Goal: Task Accomplishment & Management: Use online tool/utility

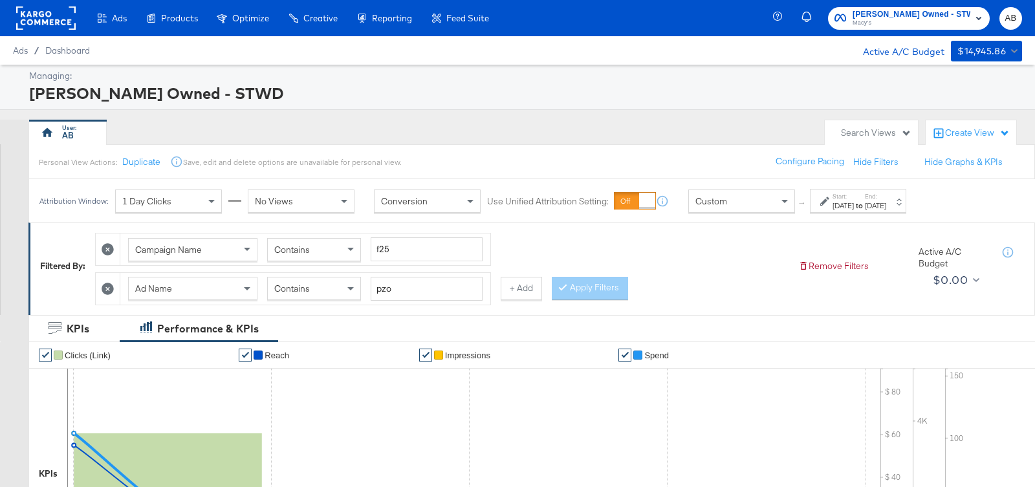
scroll to position [137, 0]
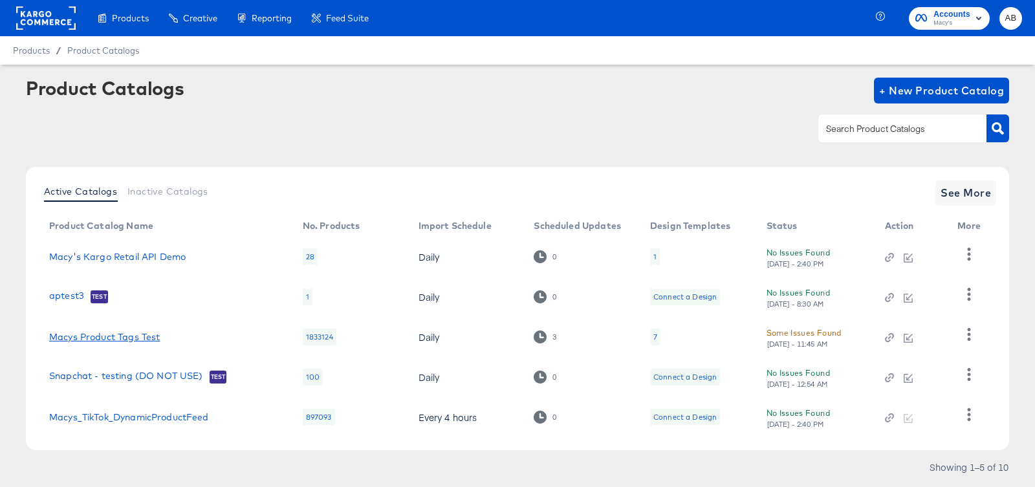
click at [115, 335] on link "Macys Product Tags Test" at bounding box center [104, 337] width 111 height 10
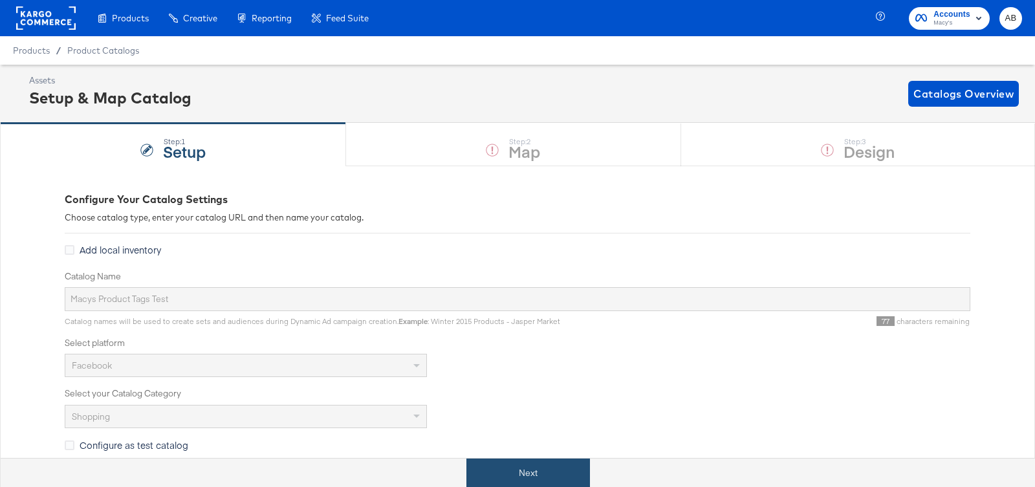
click at [527, 467] on button "Next" at bounding box center [529, 473] width 124 height 29
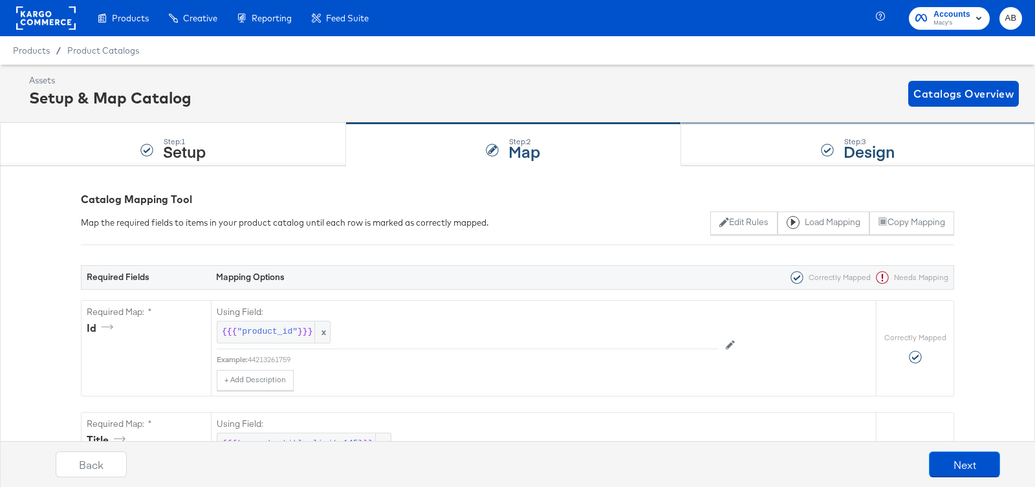
click at [813, 144] on div "Step: 3 Design" at bounding box center [858, 145] width 354 height 43
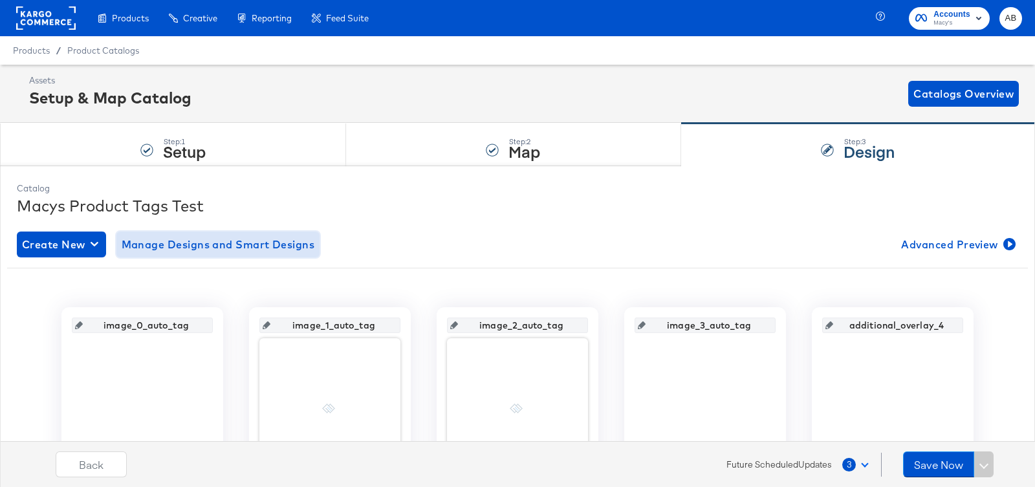
click at [201, 248] on span "Manage Designs and Smart Designs" at bounding box center [218, 245] width 193 height 18
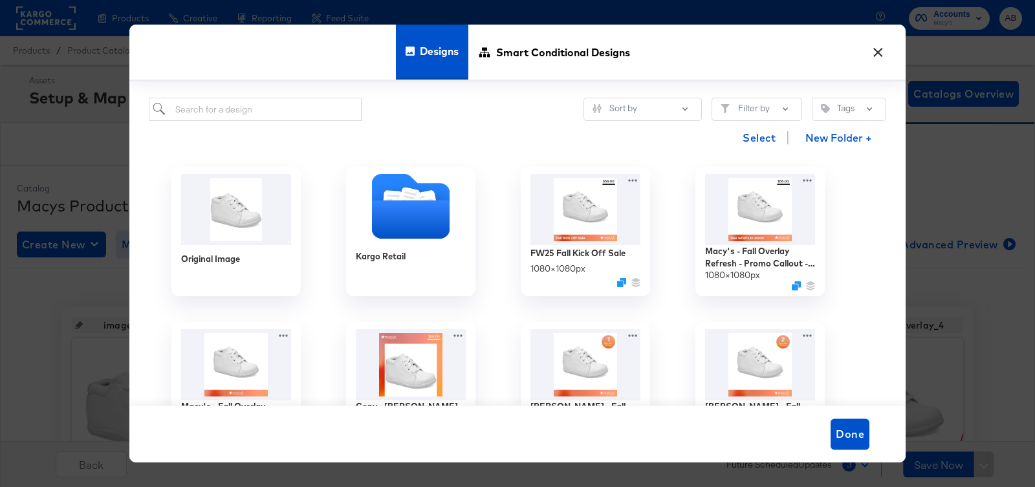
scroll to position [98, 0]
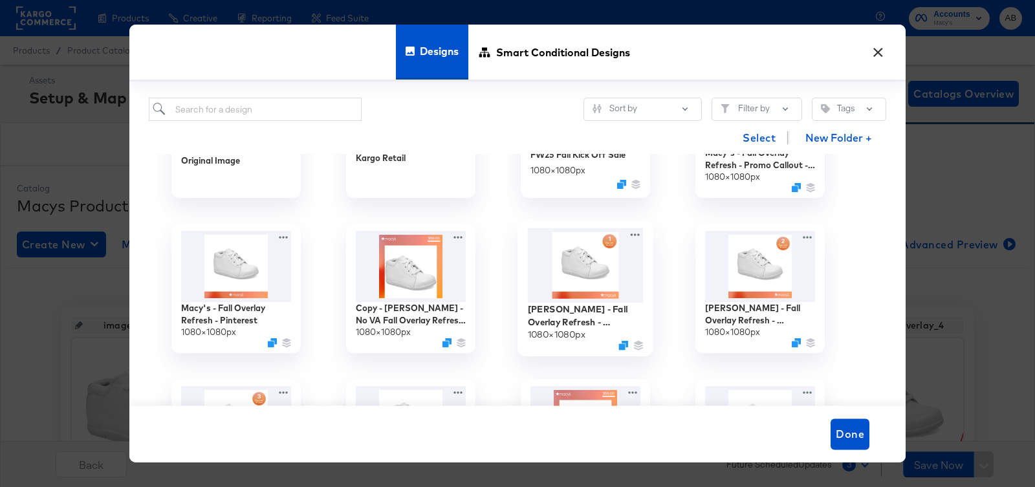
click at [635, 226] on div "Macy's - Fall Overlay Refresh - Countdown 1-day - Price Strike 1080 × 1080 px" at bounding box center [586, 289] width 136 height 136
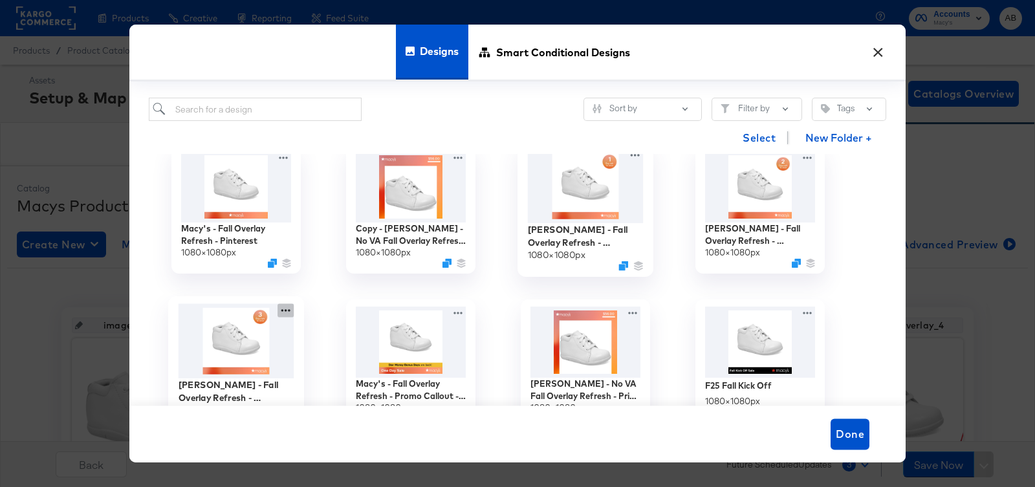
click at [283, 312] on icon at bounding box center [286, 310] width 16 height 14
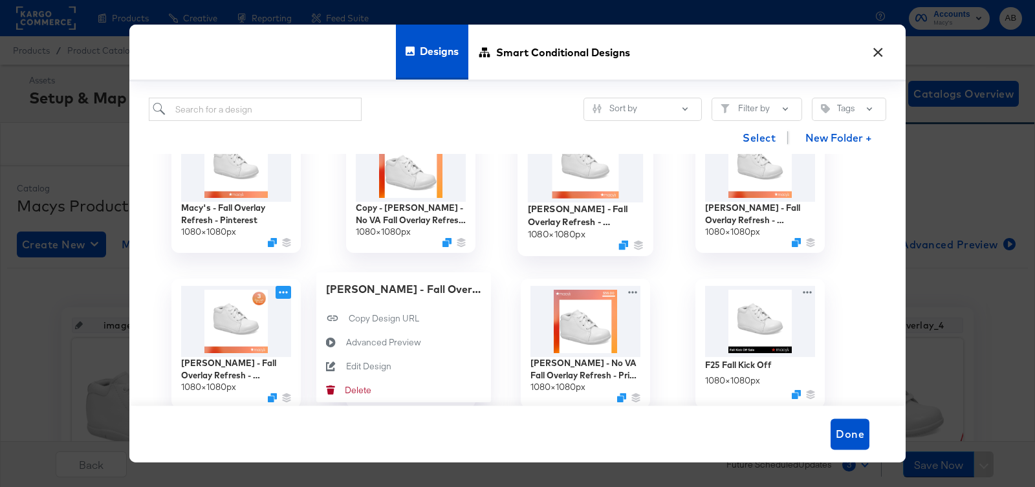
scroll to position [235, 0]
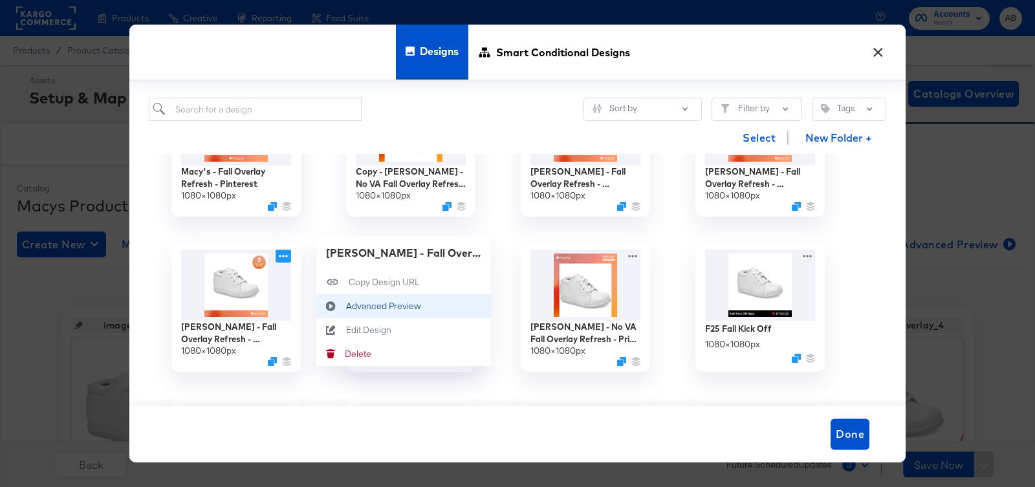
click at [346, 306] on div "Advanced Preview Advanced Preview" at bounding box center [346, 306] width 0 height 0
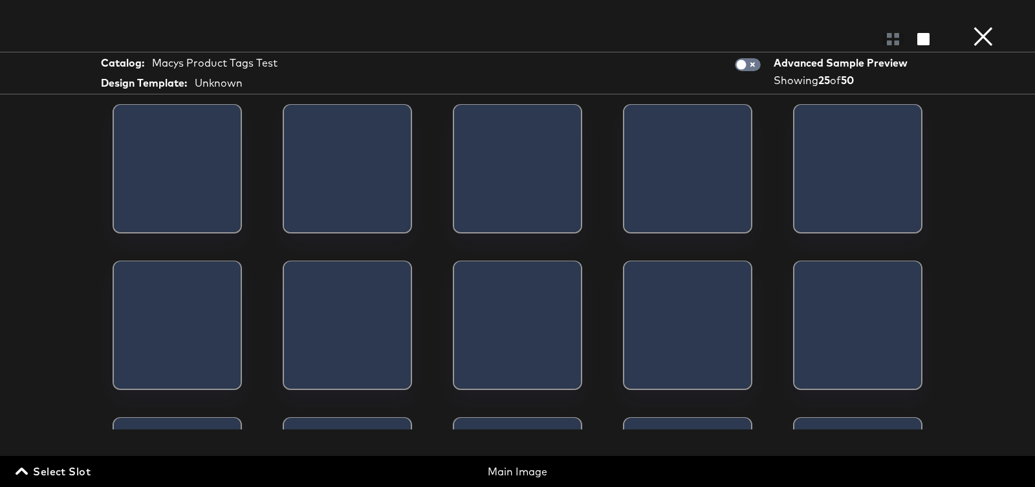
click at [624, 136] on div at bounding box center [624, 173] width 0 height 136
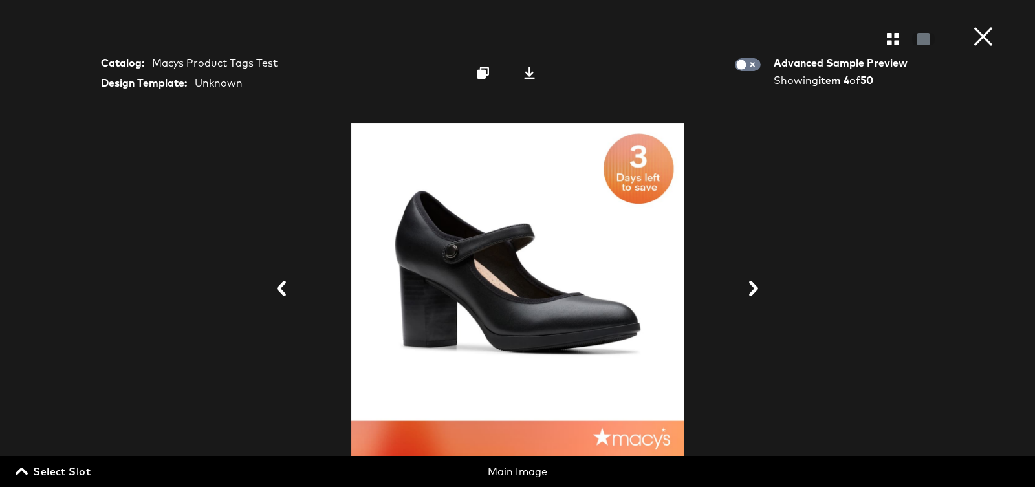
click at [980, 26] on button "×" at bounding box center [984, 13] width 26 height 26
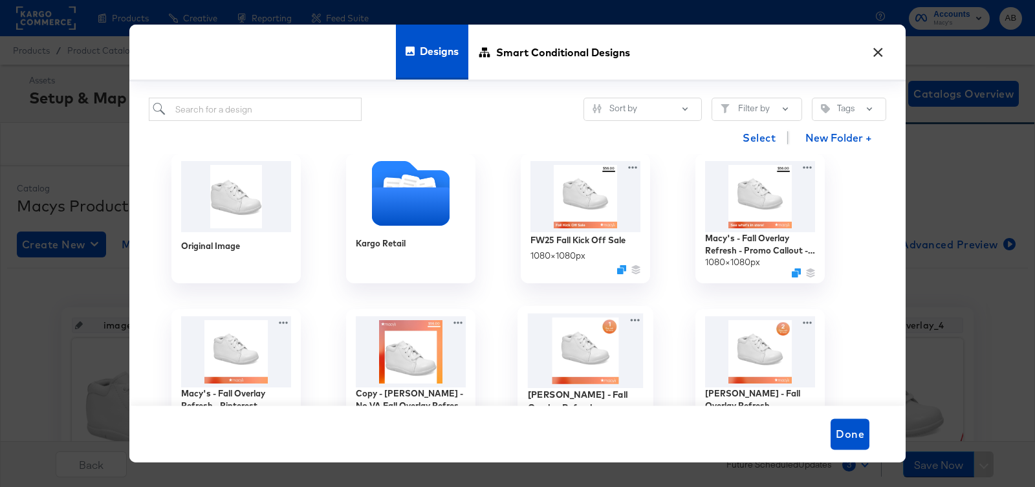
scroll to position [5, 0]
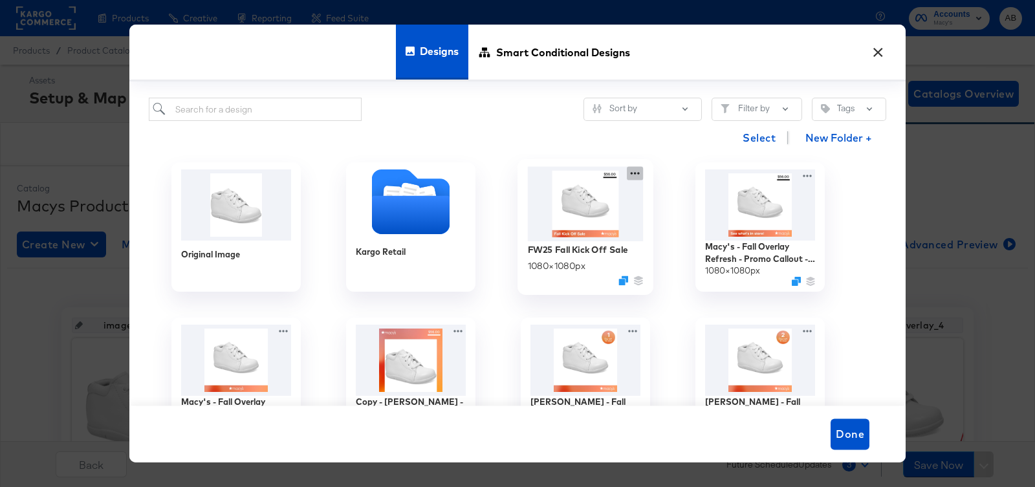
click at [632, 171] on icon at bounding box center [635, 173] width 16 height 14
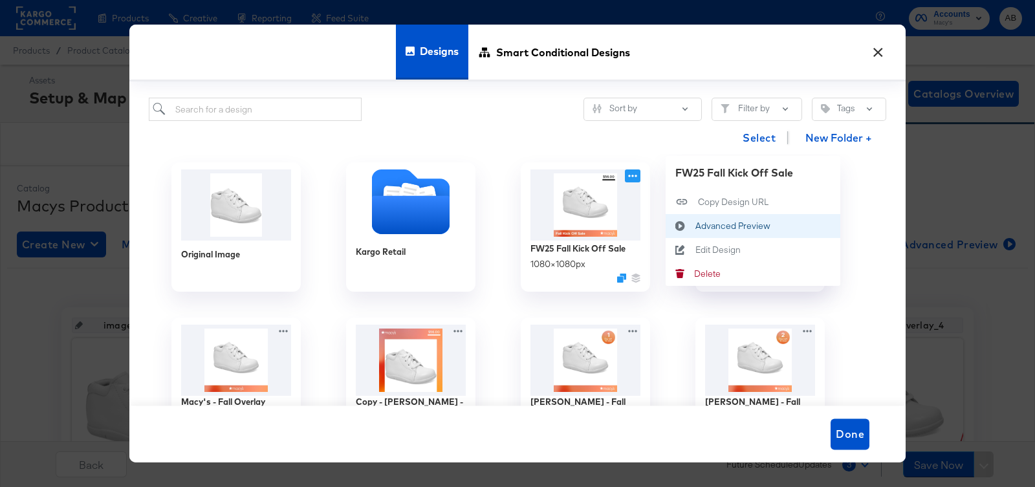
click at [695, 228] on div "Advanced Preview Advanced Preview" at bounding box center [681, 226] width 30 height 24
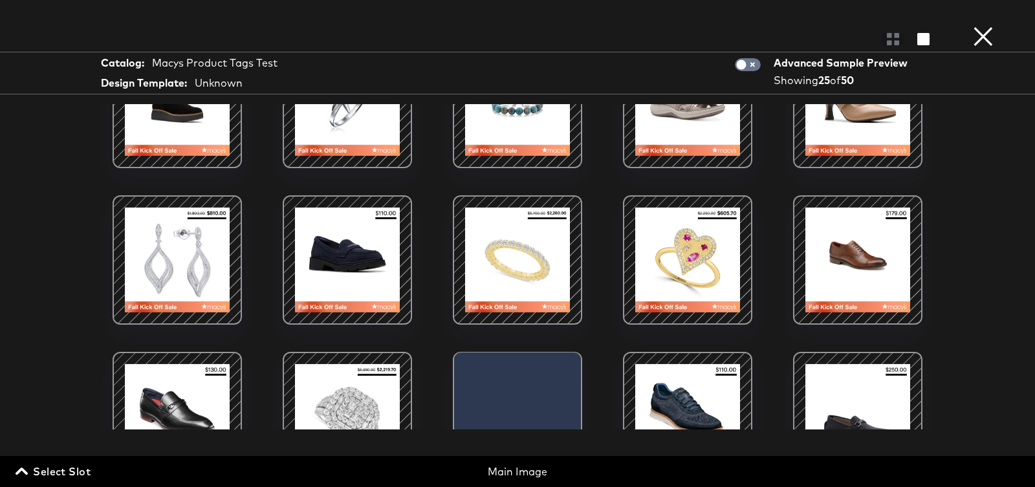
scroll to position [221, 0]
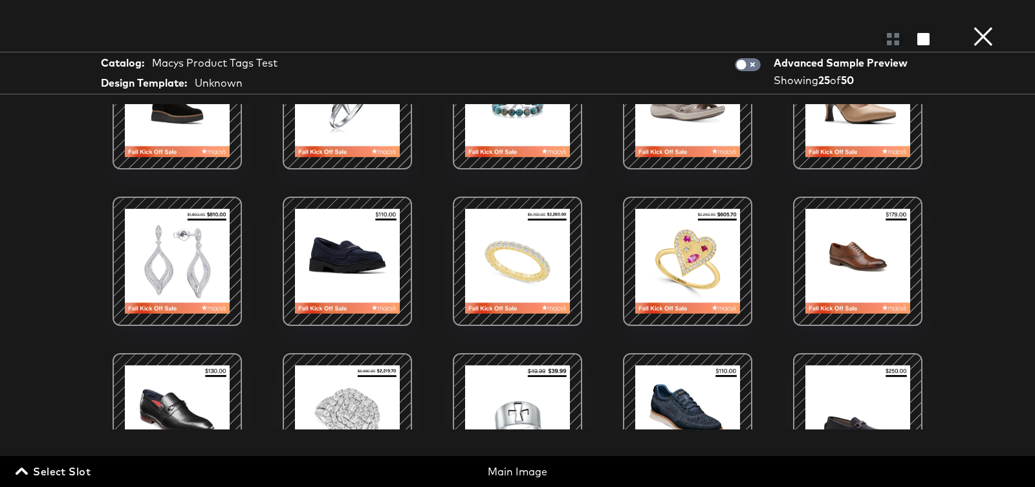
click at [171, 248] on div at bounding box center [177, 261] width 110 height 110
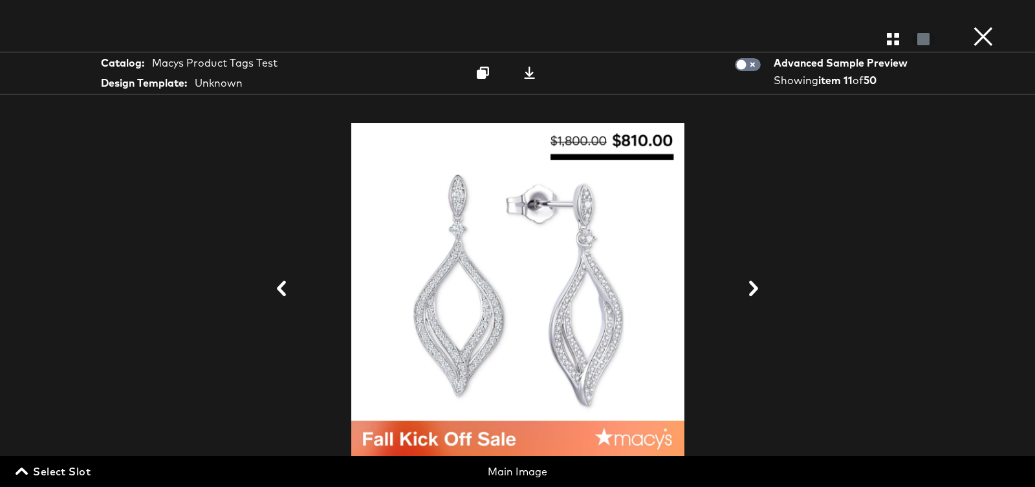
click at [976, 26] on button "×" at bounding box center [984, 13] width 26 height 26
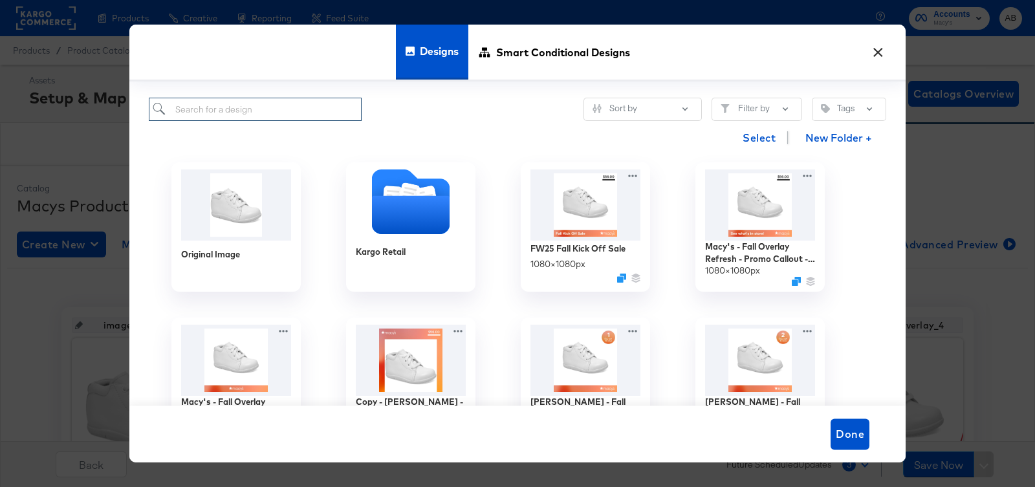
click at [281, 110] on input "search" at bounding box center [255, 110] width 213 height 24
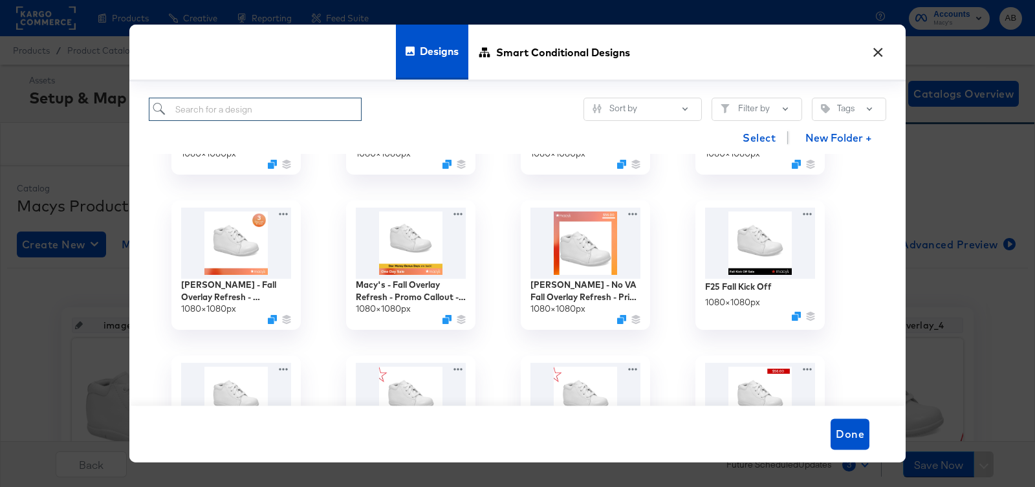
scroll to position [280, 0]
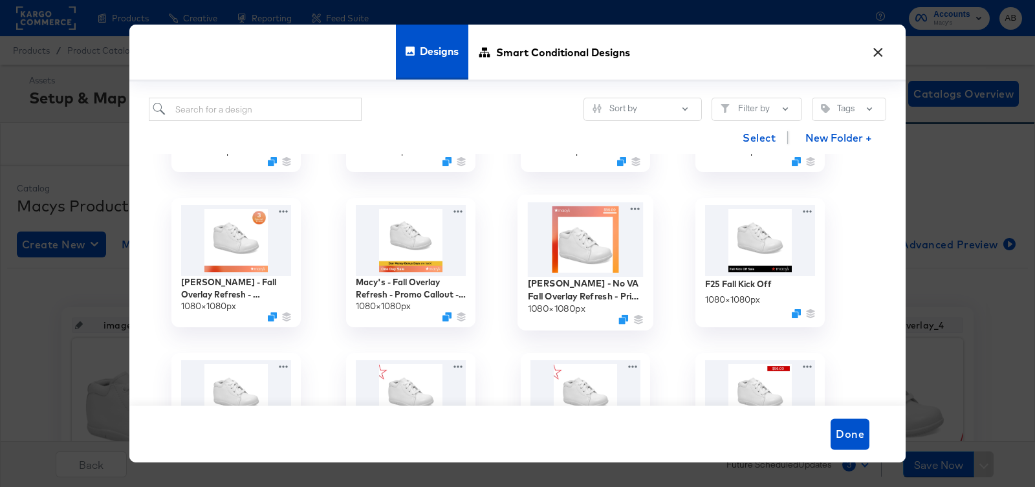
click at [569, 219] on img at bounding box center [586, 239] width 116 height 74
click at [635, 209] on icon at bounding box center [635, 209] width 16 height 14
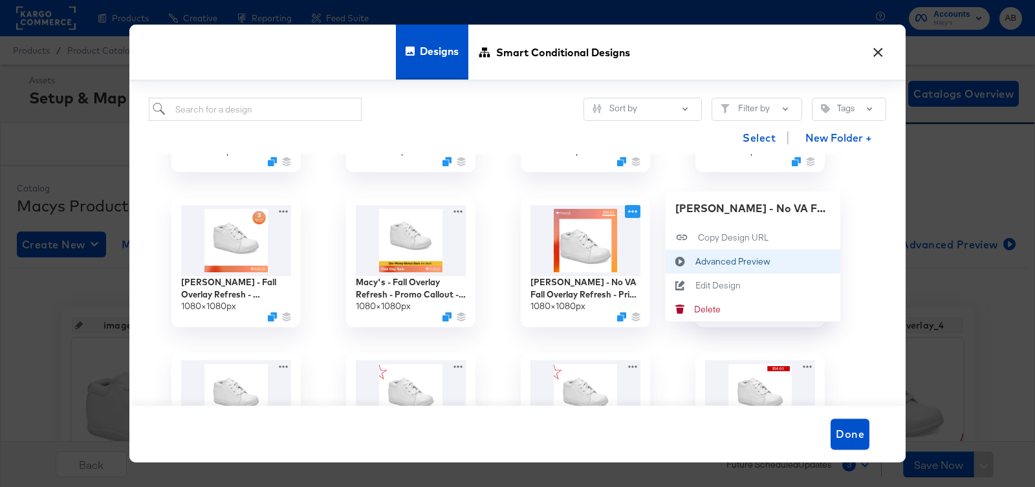
click at [691, 258] on icon at bounding box center [681, 261] width 30 height 10
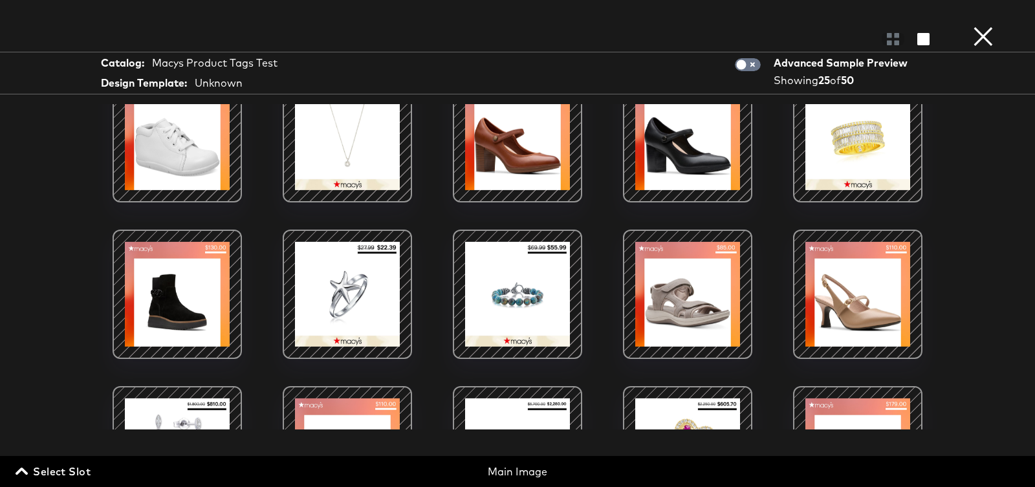
scroll to position [30, 0]
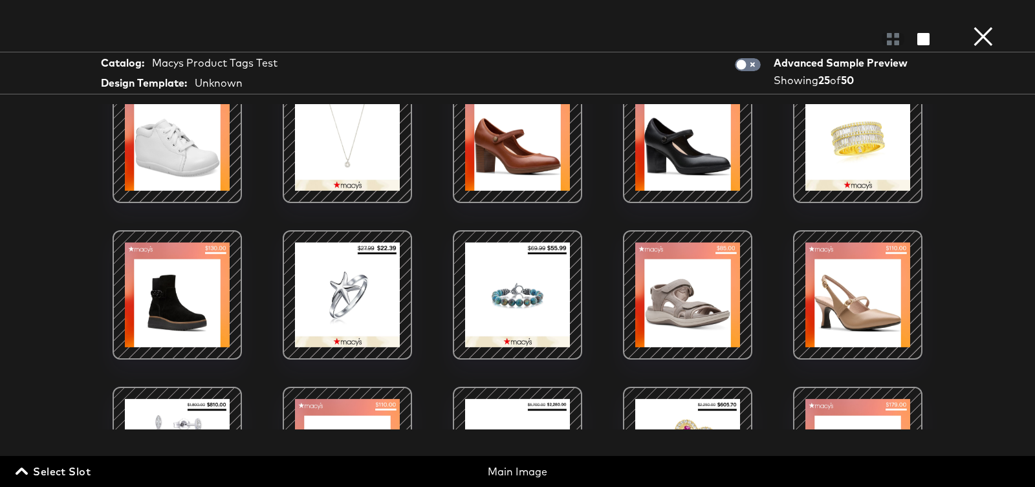
click at [533, 127] on div at bounding box center [518, 138] width 110 height 110
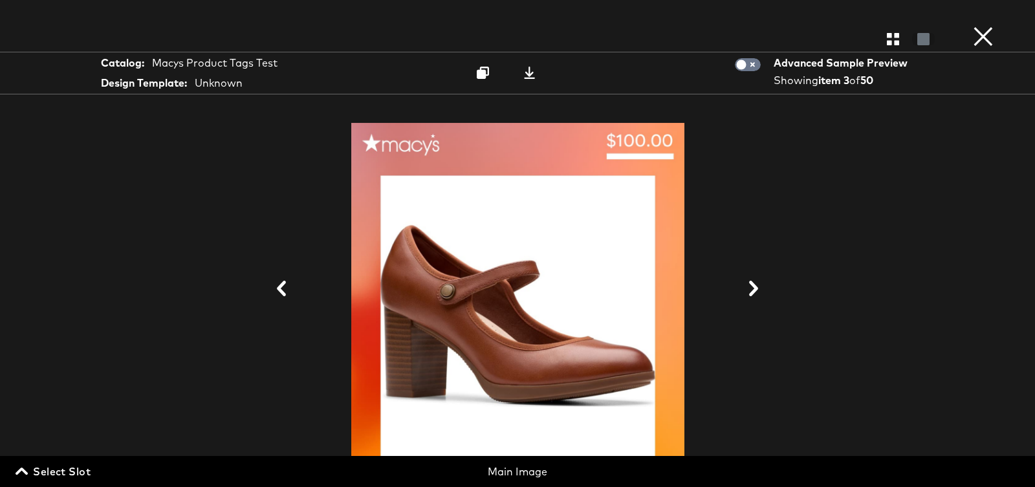
click at [980, 26] on button "×" at bounding box center [984, 13] width 26 height 26
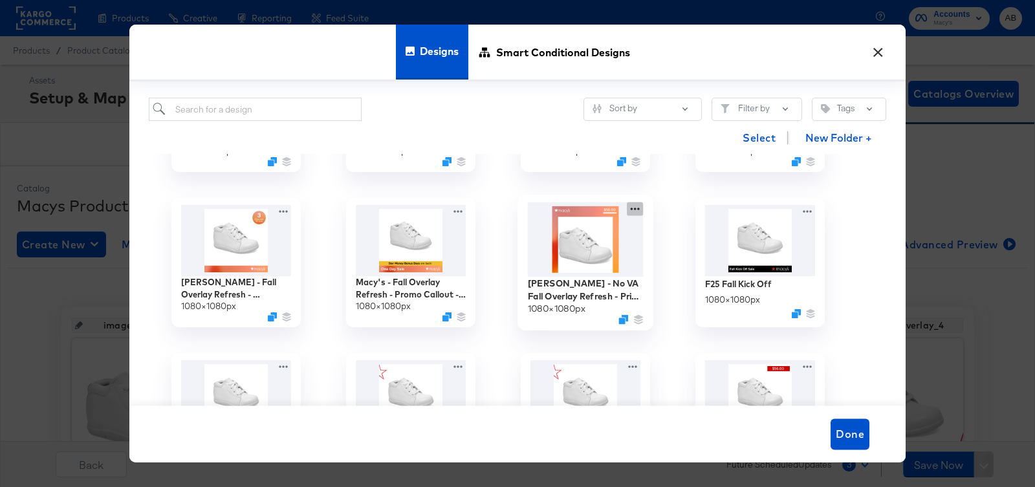
click at [634, 206] on icon at bounding box center [635, 209] width 16 height 14
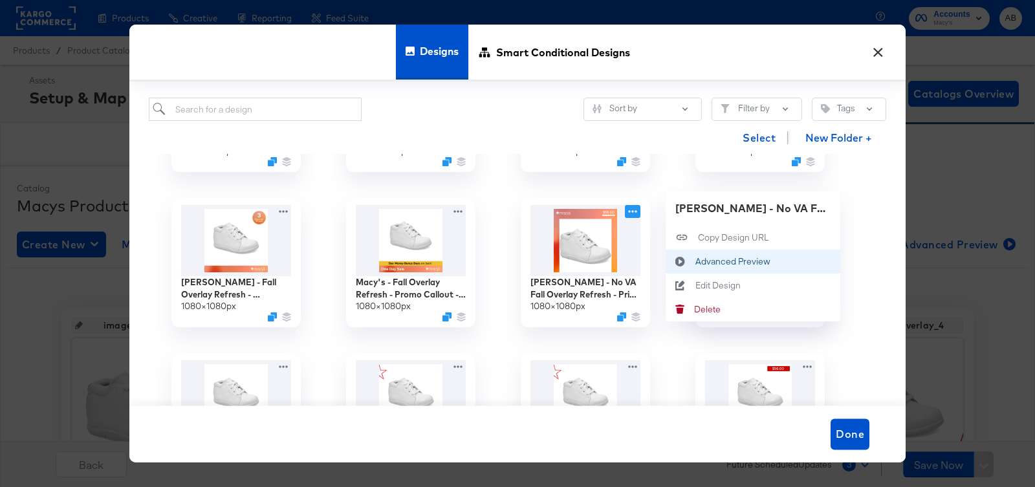
click at [696, 261] on div "Advanced Preview Advanced Preview" at bounding box center [696, 261] width 0 height 0
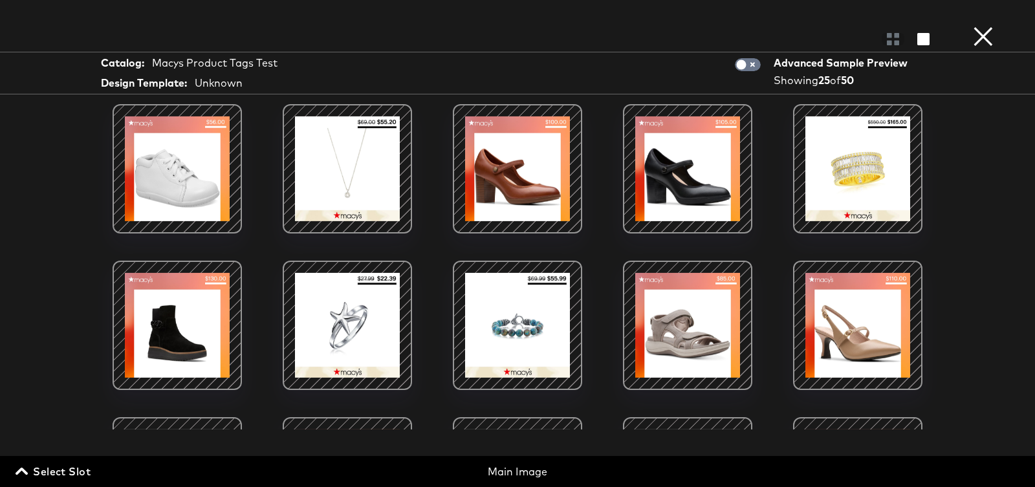
click at [347, 199] on div at bounding box center [347, 169] width 110 height 110
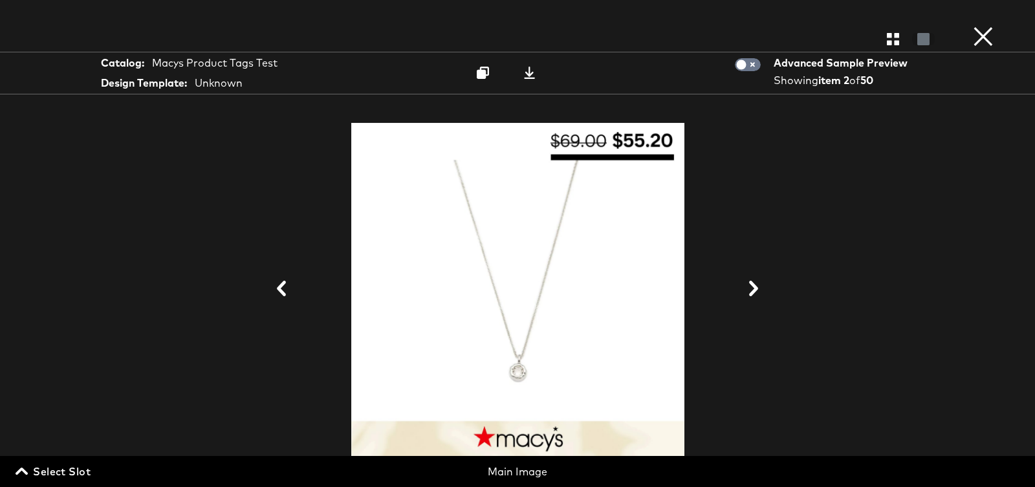
click at [986, 26] on button "×" at bounding box center [984, 13] width 26 height 26
